Goal: Information Seeking & Learning: Check status

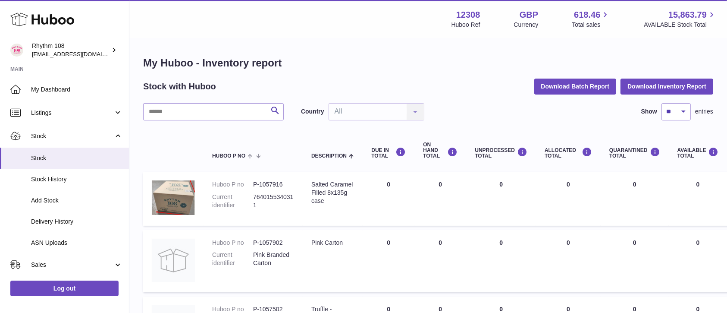
click at [335, 17] on div "Menu Huboo 12308 Huboo Ref GBP Currency 618.46 Total sales 15,863.79 AVAILABLE …" at bounding box center [428, 19] width 577 height 20
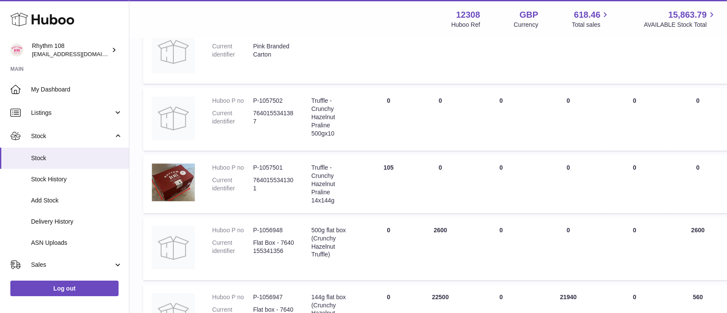
scroll to position [230, 0]
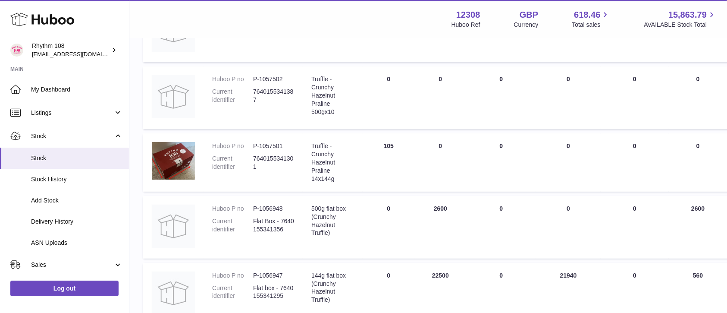
drag, startPoint x: 247, startPoint y: 22, endPoint x: 253, endPoint y: 31, distance: 10.5
click at [247, 22] on div "Menu Huboo 12308 Huboo Ref GBP Currency 618.46 Total sales 15,863.79 AVAILABLE …" at bounding box center [428, 19] width 577 height 20
click at [250, 15] on div "Menu Huboo 12308 Huboo Ref GBP Currency 618.46 Total sales 15,863.79 AVAILABLE …" at bounding box center [428, 19] width 577 height 20
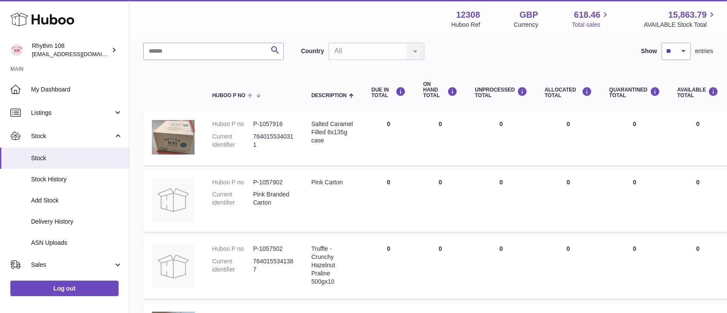
scroll to position [57, 0]
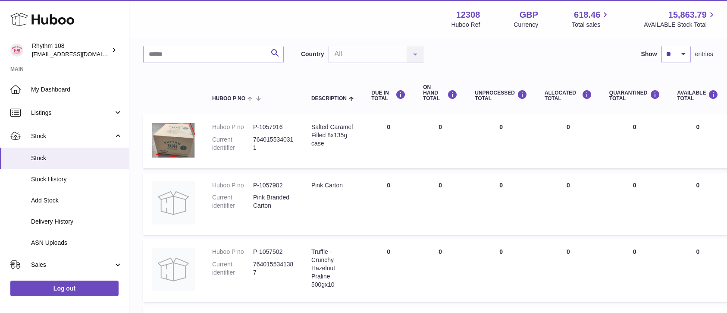
click at [317, 16] on div "Menu Huboo 12308 Huboo Ref GBP Currency 618.46 Total sales 15,863.79 AVAILABLE …" at bounding box center [428, 19] width 577 height 20
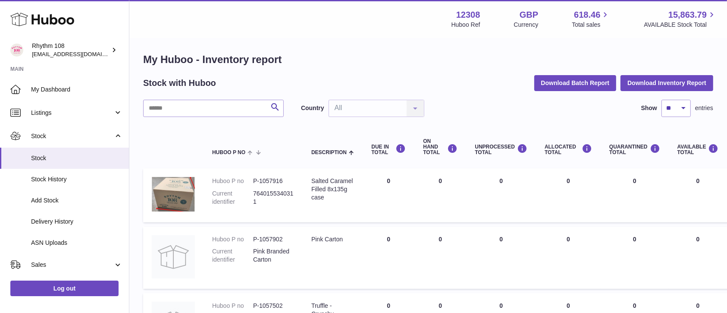
scroll to position [0, 0]
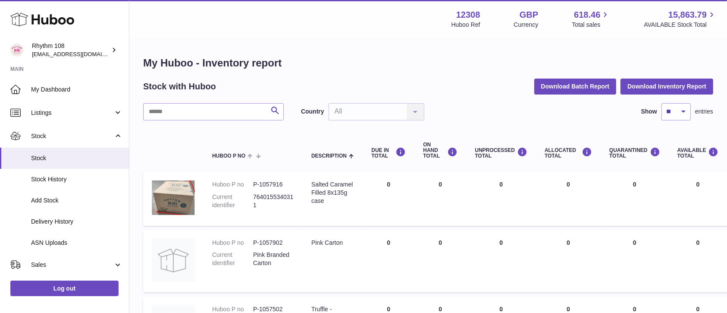
click at [379, 59] on h1 "My Huboo - Inventory report" at bounding box center [428, 63] width 570 height 14
click at [369, 26] on div "Menu Huboo 12308 Huboo Ref GBP Currency 618.46 Total sales 15,863.79 AVAILABLE …" at bounding box center [428, 19] width 577 height 20
click at [308, 69] on h1 "My Huboo - Inventory report" at bounding box center [428, 63] width 570 height 14
drag, startPoint x: 364, startPoint y: 40, endPoint x: 360, endPoint y: 46, distance: 7.4
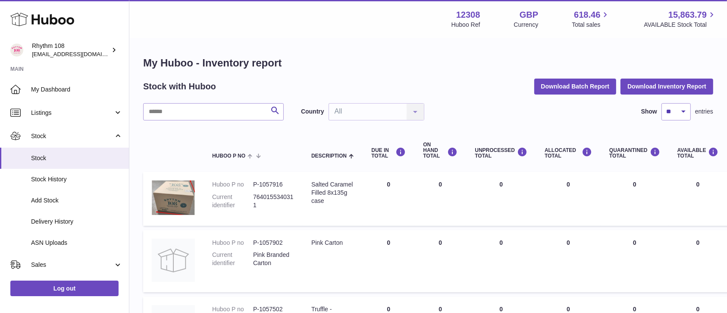
drag, startPoint x: 318, startPoint y: 53, endPoint x: 323, endPoint y: 53, distance: 5.2
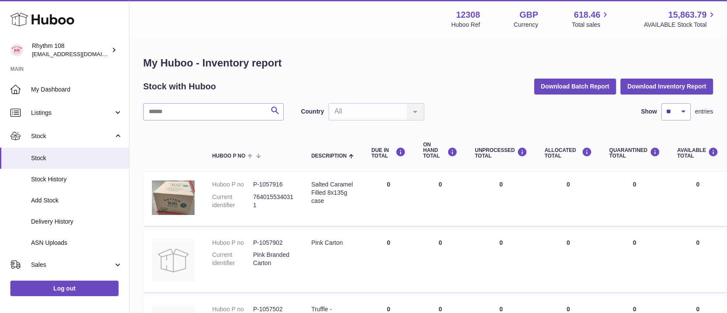
drag, startPoint x: 338, startPoint y: 53, endPoint x: 320, endPoint y: 232, distance: 179.8
